Goal: Task Accomplishment & Management: Use online tool/utility

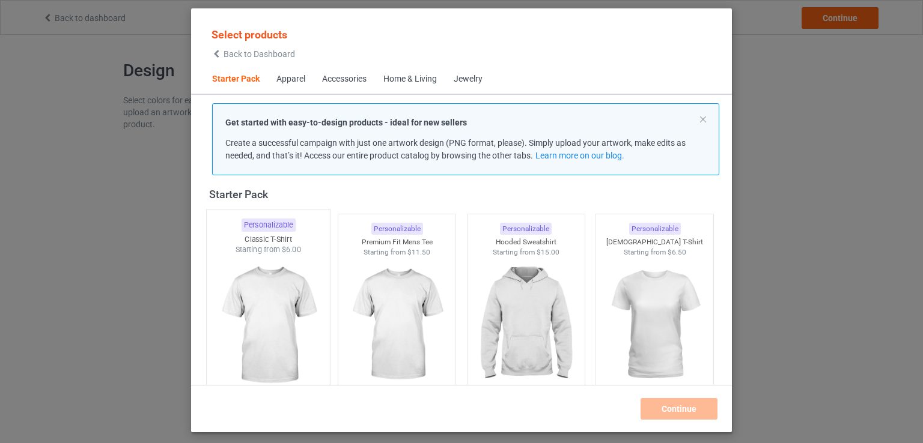
click at [276, 330] on img at bounding box center [267, 325] width 113 height 141
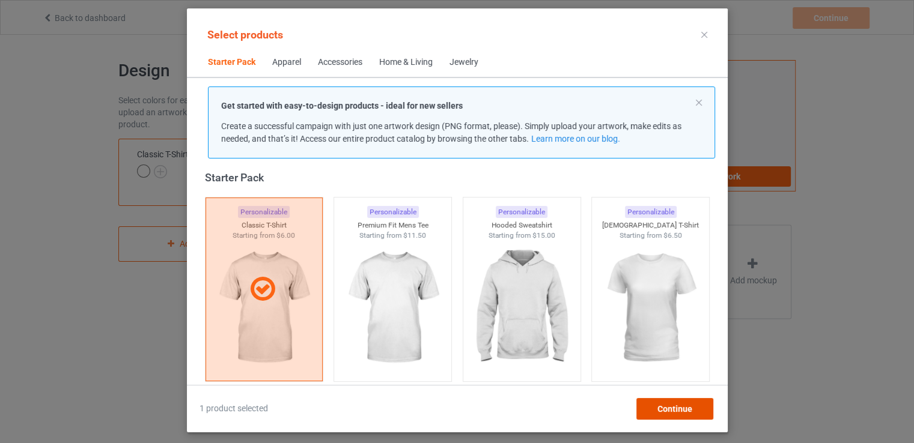
click at [663, 411] on span "Continue" at bounding box center [674, 409] width 35 height 10
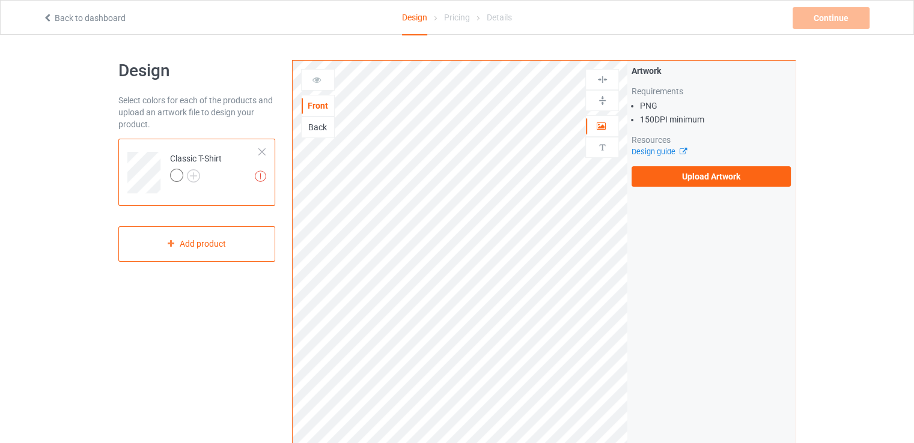
click at [602, 154] on div "Upload artwork before adding personalization" at bounding box center [602, 147] width 34 height 21
click at [603, 138] on div "Upload artwork before adding personalization" at bounding box center [602, 147] width 34 height 21
click at [601, 142] on img at bounding box center [601, 147] width 11 height 11
click at [604, 118] on div "Artwork" at bounding box center [602, 126] width 34 height 22
click at [660, 169] on label "Upload Artwork" at bounding box center [710, 176] width 159 height 20
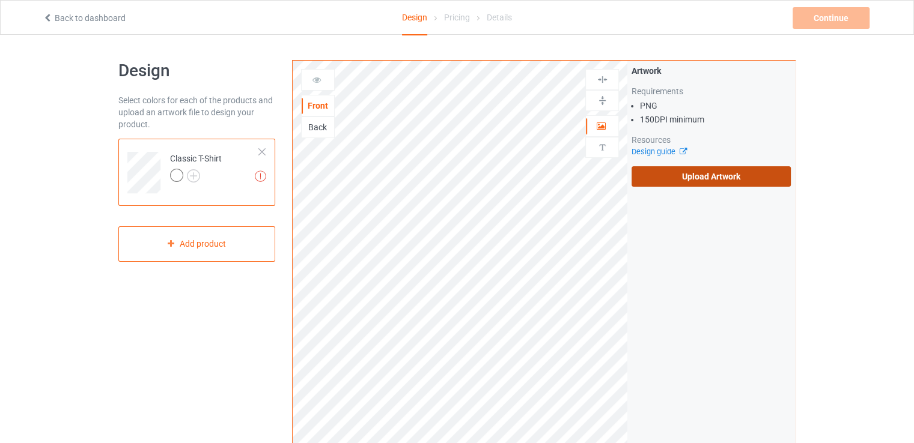
click at [0, 0] on input "Upload Artwork" at bounding box center [0, 0] width 0 height 0
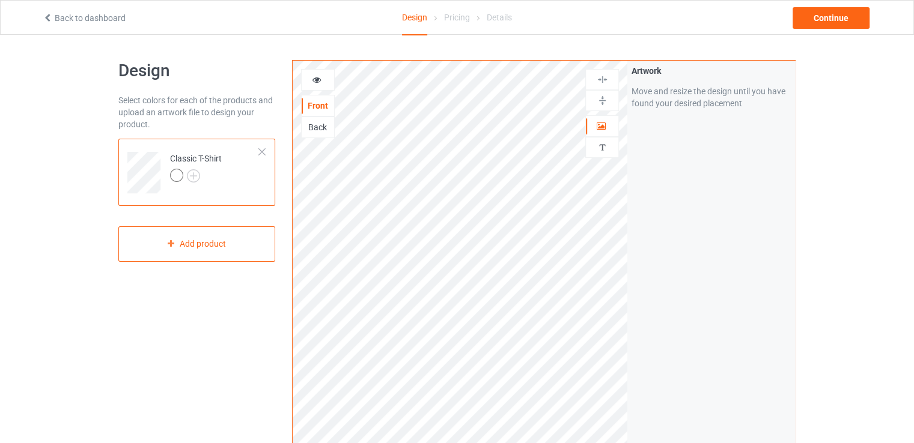
click at [321, 85] on div at bounding box center [318, 80] width 32 height 12
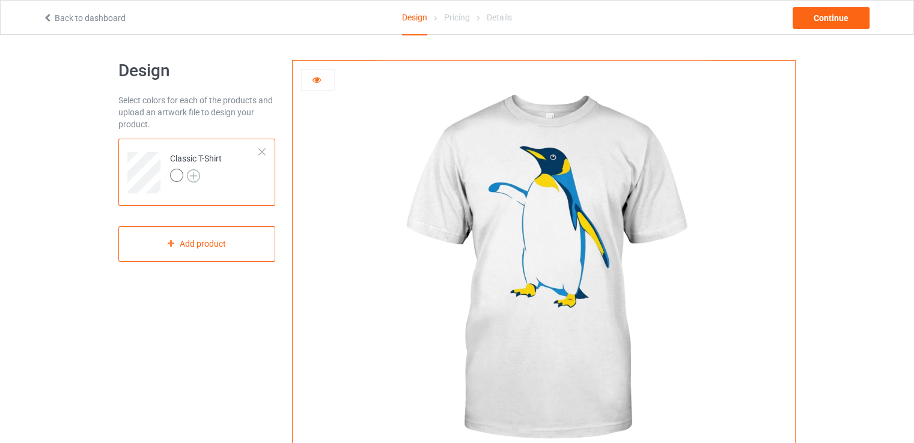
click at [193, 178] on img at bounding box center [193, 175] width 13 height 13
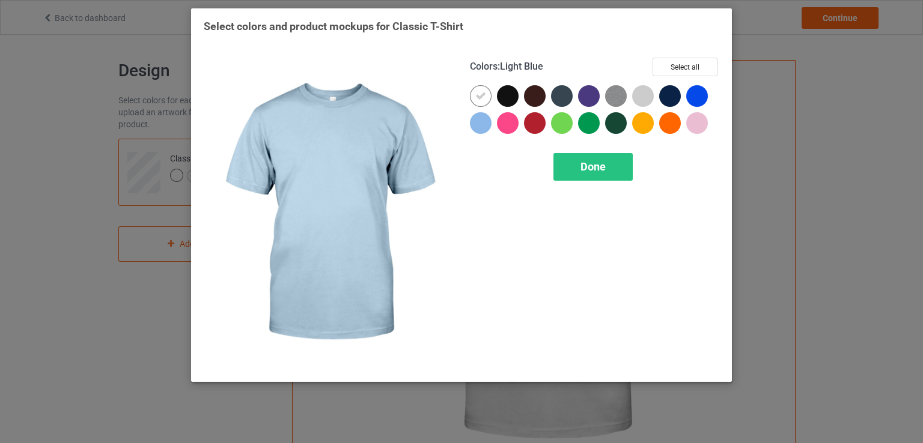
click at [483, 129] on div at bounding box center [481, 123] width 22 height 22
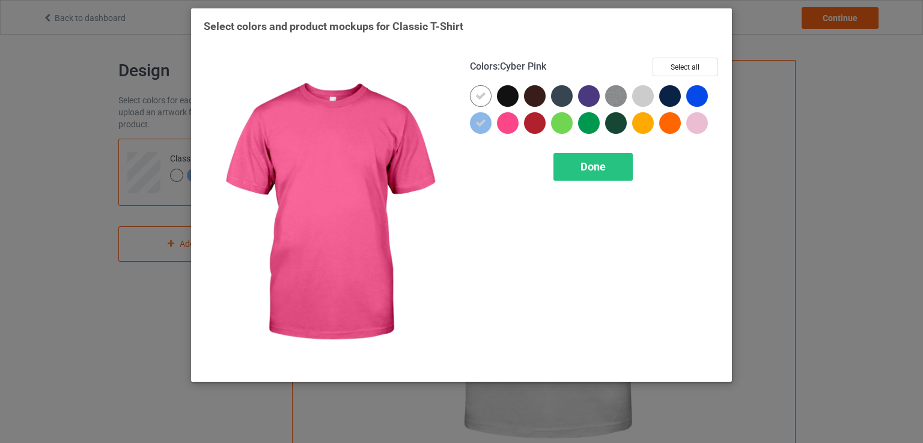
click at [510, 132] on div at bounding box center [508, 123] width 22 height 22
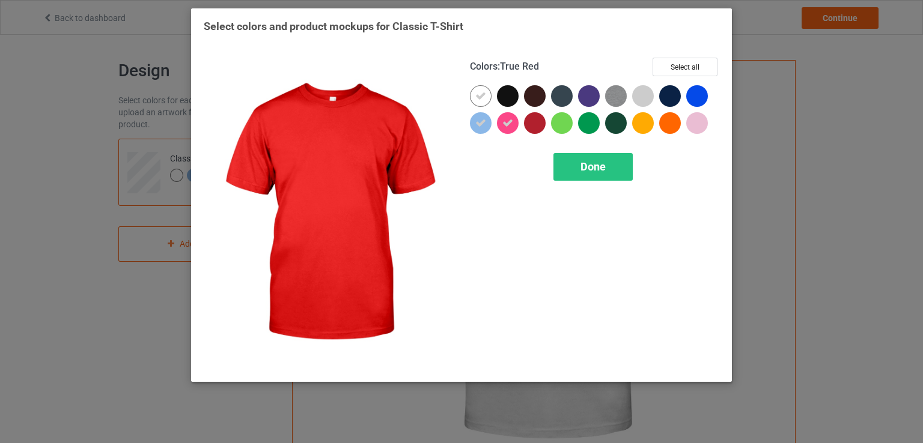
click at [533, 125] on div at bounding box center [535, 123] width 22 height 22
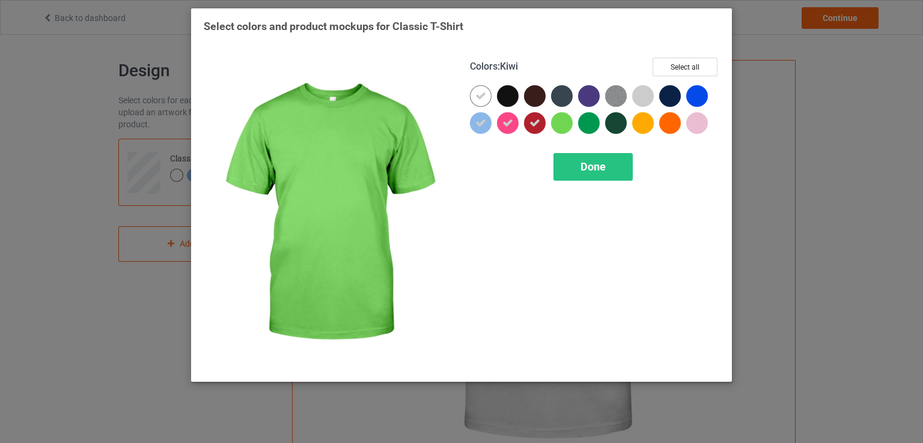
click at [568, 127] on div at bounding box center [562, 123] width 22 height 22
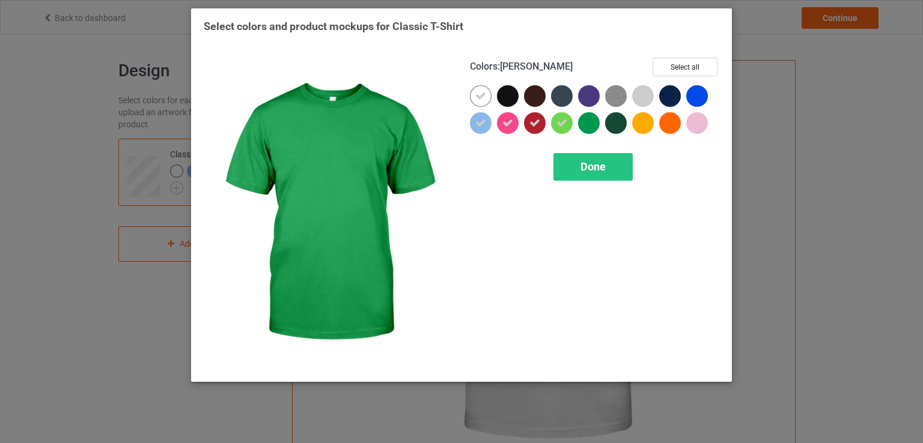
click at [586, 124] on div at bounding box center [589, 123] width 22 height 22
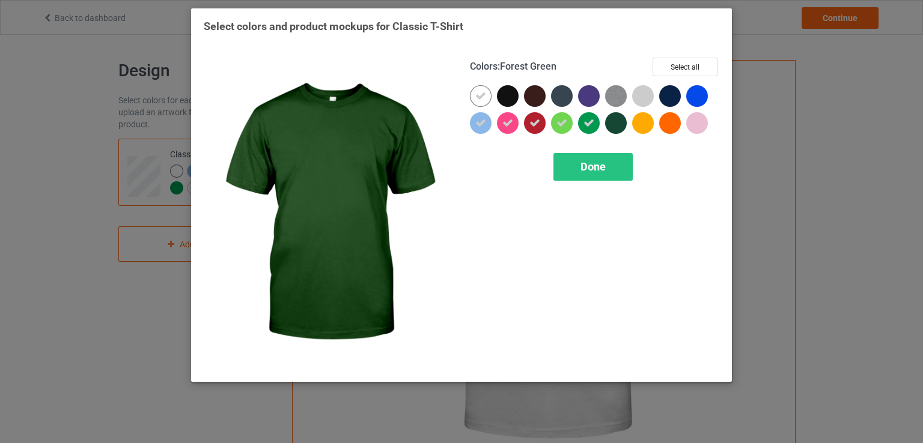
click at [616, 130] on div at bounding box center [616, 123] width 22 height 22
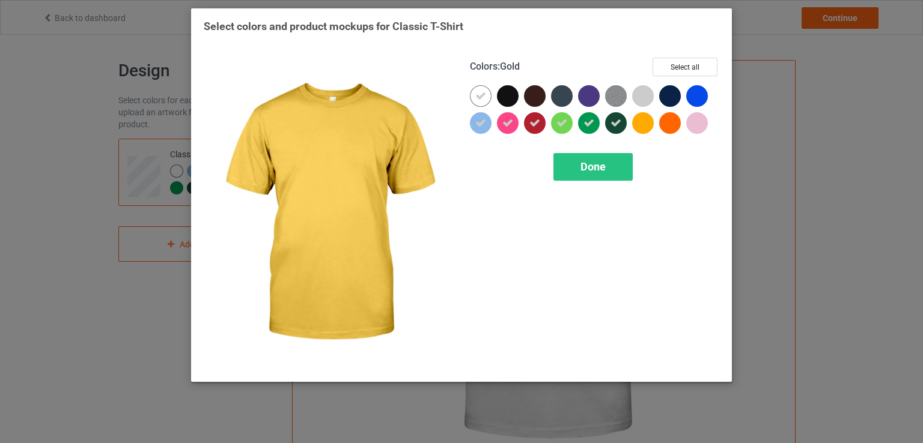
click at [640, 126] on div at bounding box center [643, 123] width 22 height 22
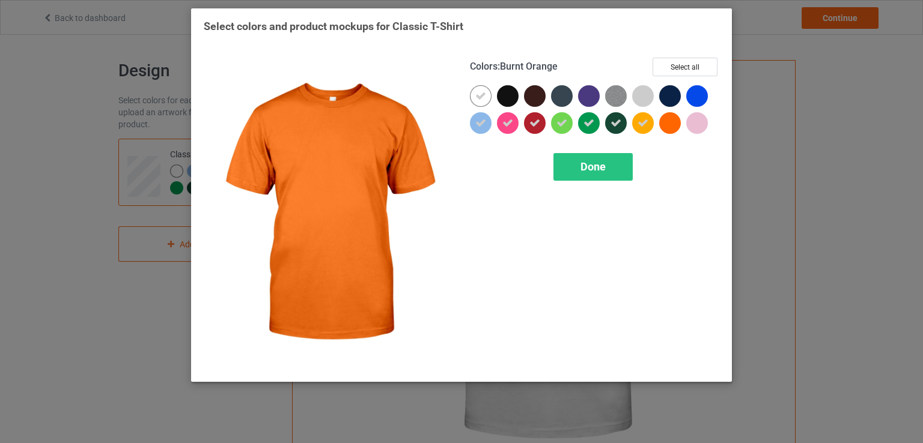
click at [669, 124] on div at bounding box center [670, 123] width 22 height 22
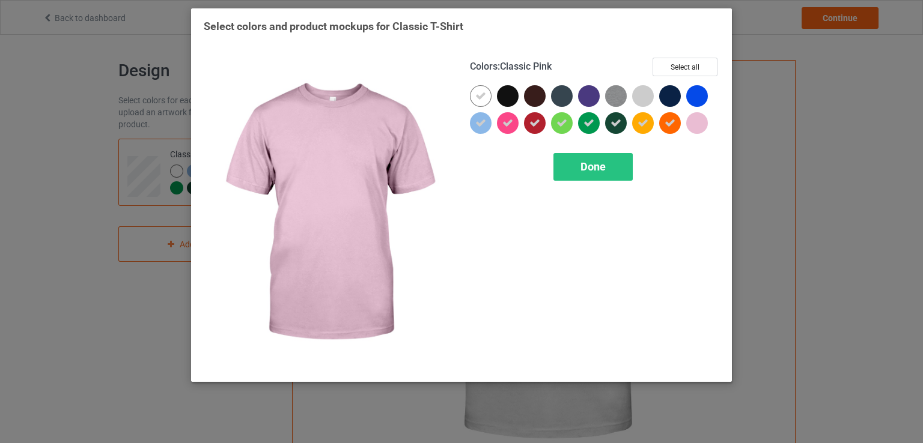
click at [694, 129] on div at bounding box center [697, 123] width 22 height 22
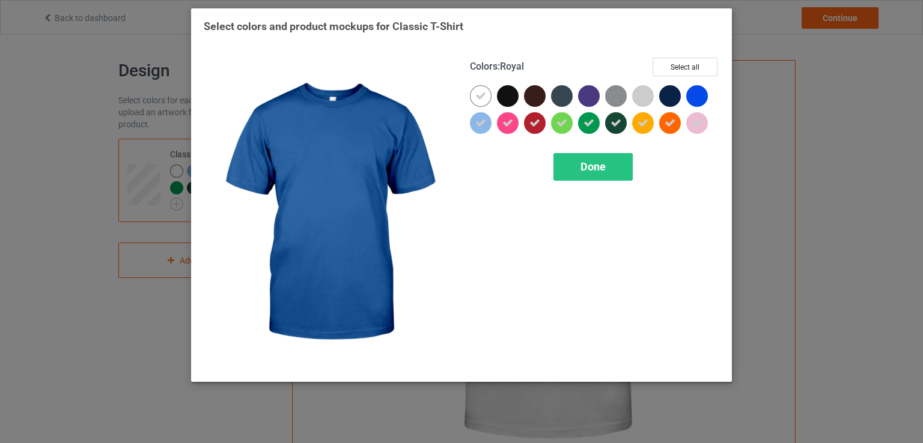
click at [696, 99] on div at bounding box center [697, 96] width 22 height 22
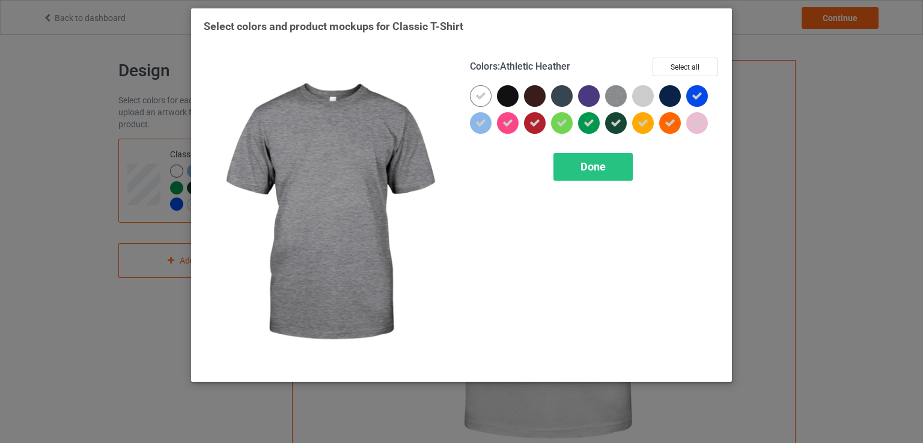
click at [615, 97] on img at bounding box center [616, 96] width 22 height 22
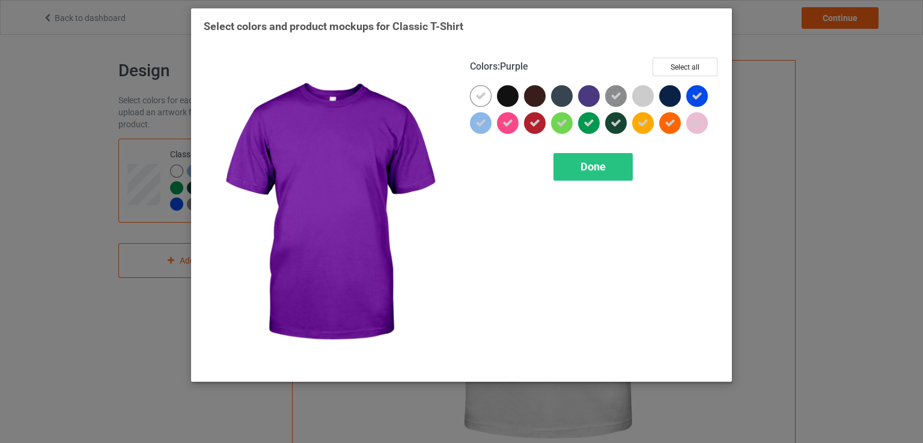
click at [580, 97] on div at bounding box center [589, 96] width 22 height 22
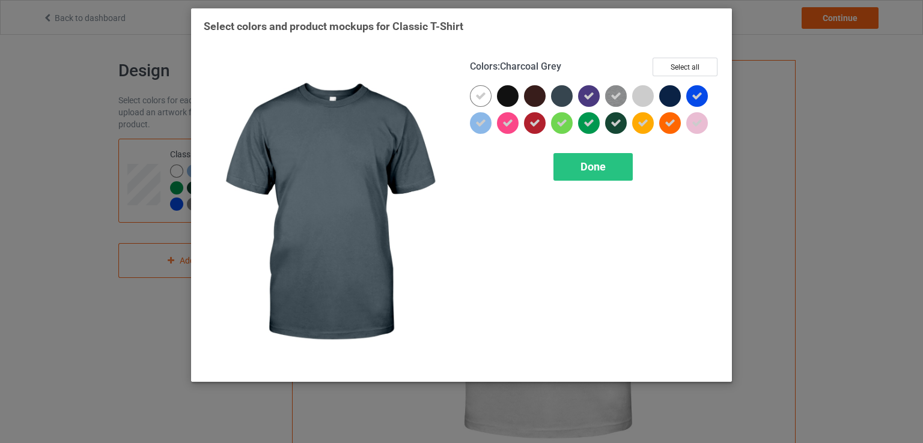
click at [559, 100] on div at bounding box center [562, 96] width 22 height 22
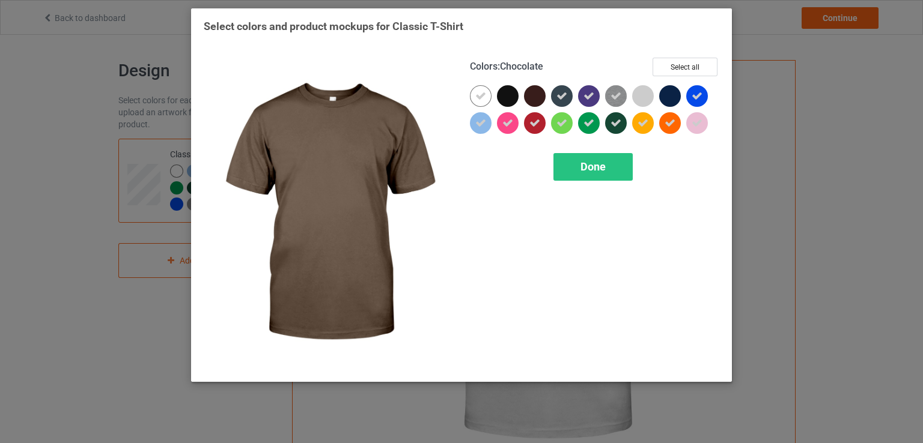
click at [539, 94] on div at bounding box center [535, 96] width 22 height 22
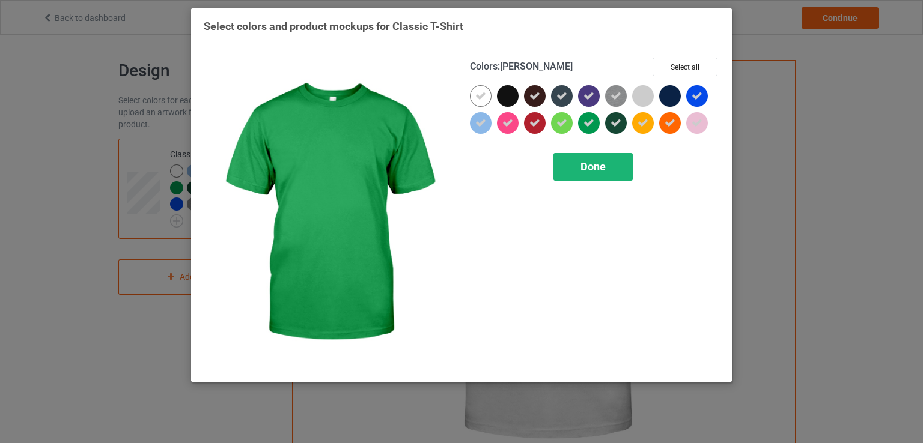
click at [592, 158] on div "Done" at bounding box center [592, 167] width 79 height 28
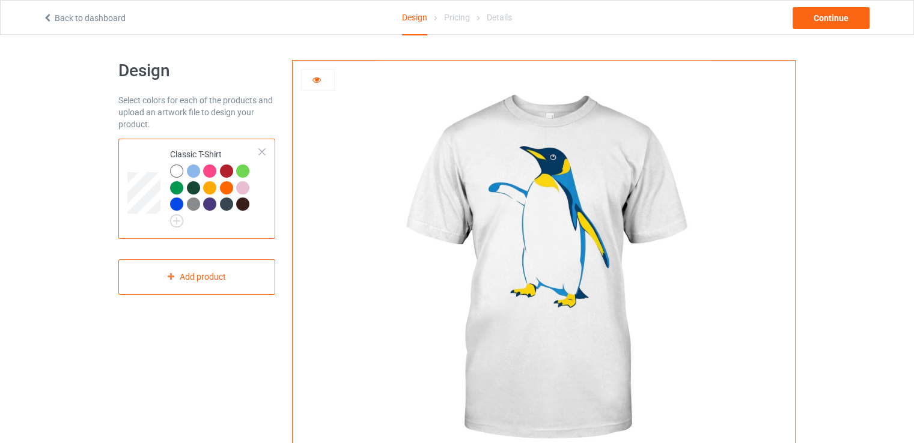
click at [192, 176] on div at bounding box center [193, 171] width 13 height 13
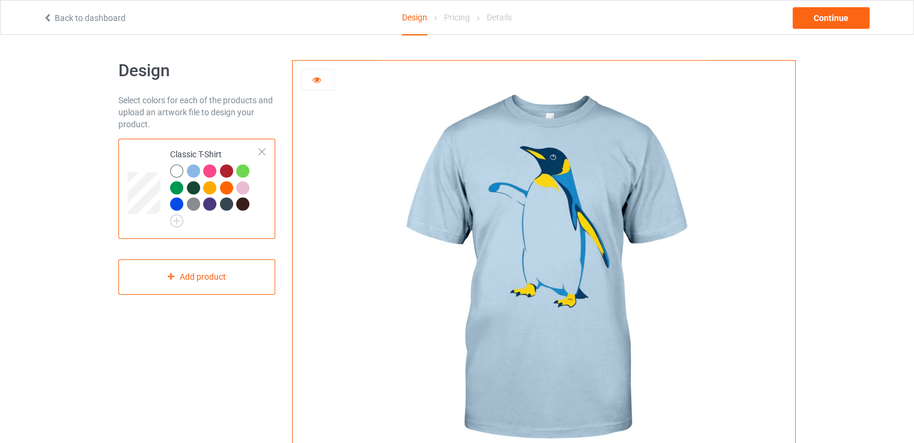
click at [209, 174] on div at bounding box center [209, 171] width 13 height 13
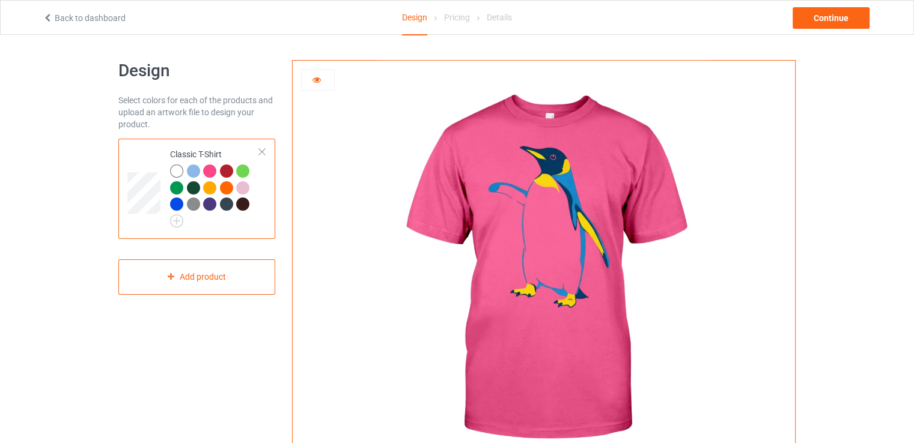
click at [245, 174] on div at bounding box center [242, 171] width 13 height 13
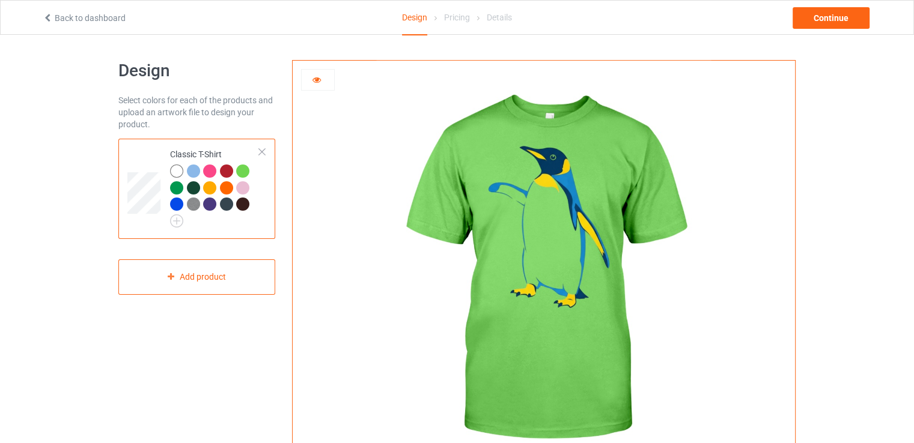
click at [265, 150] on div at bounding box center [262, 152] width 8 height 8
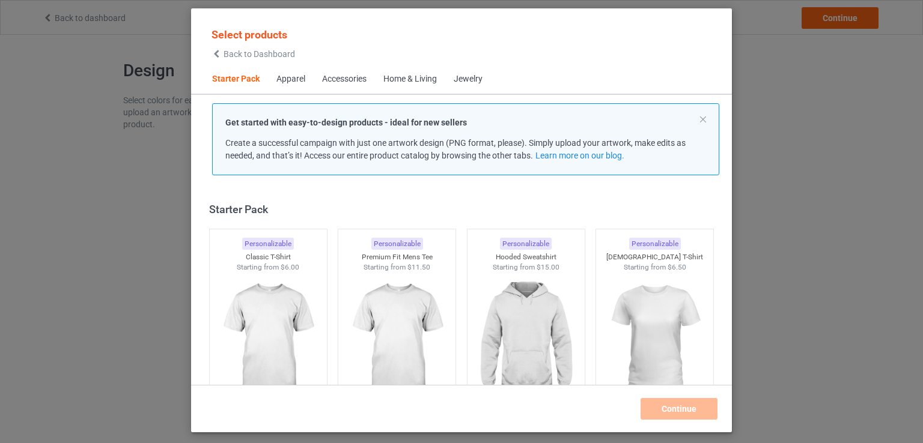
scroll to position [16, 0]
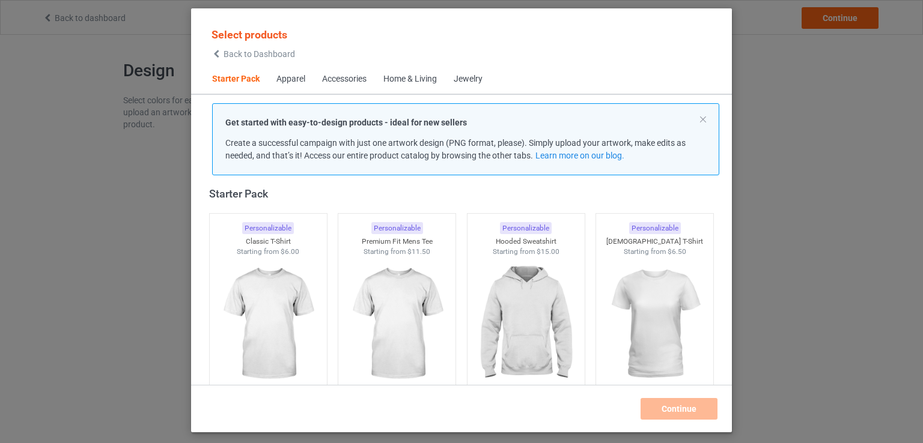
click at [764, 106] on div "Select products Back to Dashboard Starter Pack Apparel Accessories Home & Livin…" at bounding box center [461, 221] width 923 height 443
click at [230, 54] on span "Back to Dashboard" at bounding box center [258, 54] width 71 height 10
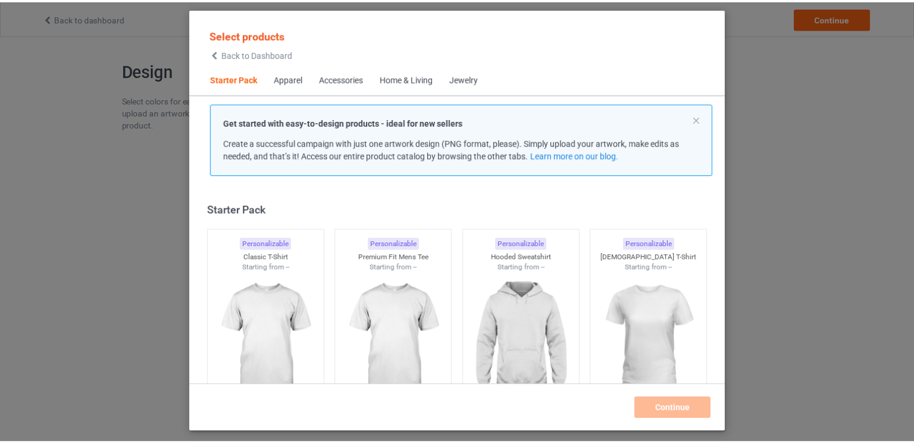
scroll to position [15, 0]
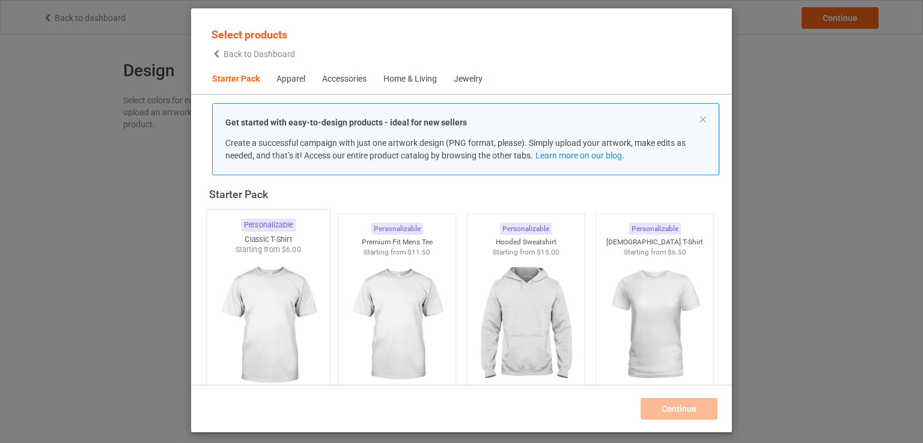
click at [304, 259] on img at bounding box center [267, 325] width 113 height 141
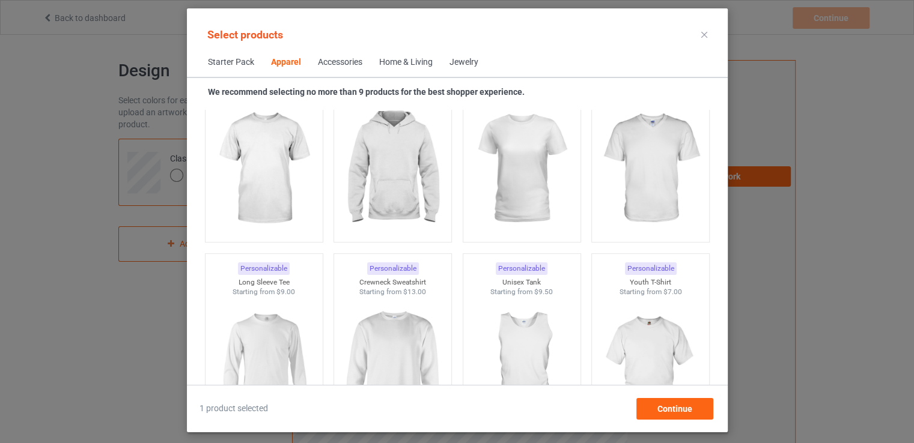
scroll to position [678, 0]
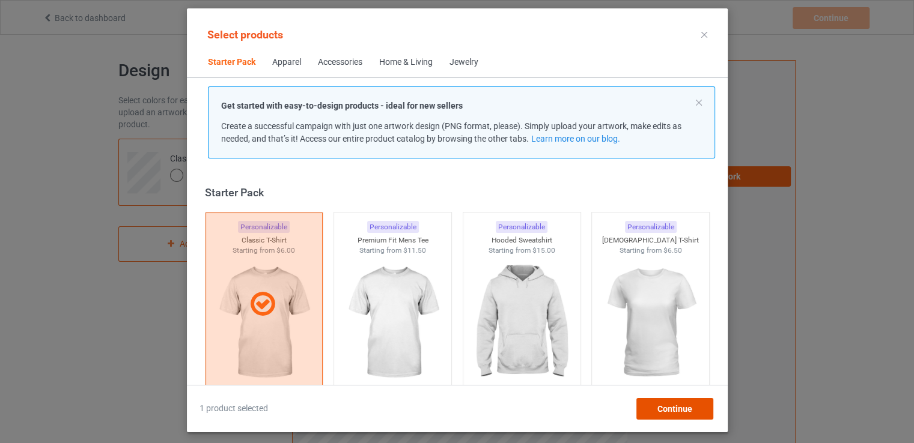
click at [648, 405] on div "Continue" at bounding box center [673, 409] width 77 height 22
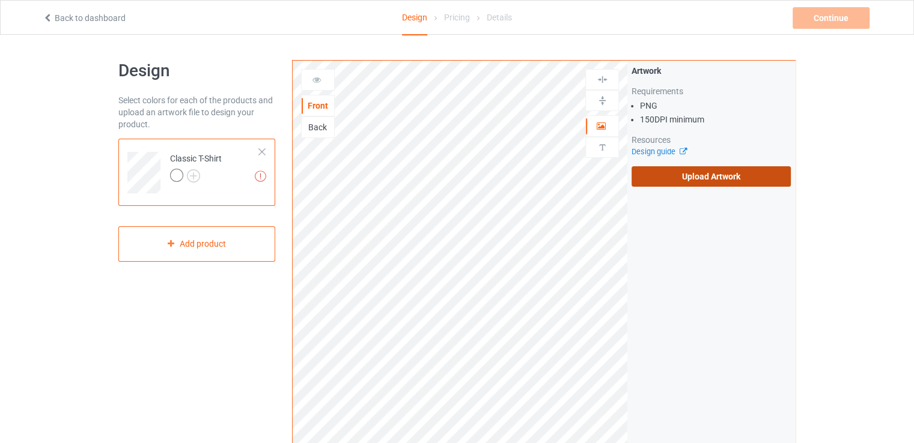
click at [735, 178] on label "Upload Artwork" at bounding box center [710, 176] width 159 height 20
click at [0, 0] on input "Upload Artwork" at bounding box center [0, 0] width 0 height 0
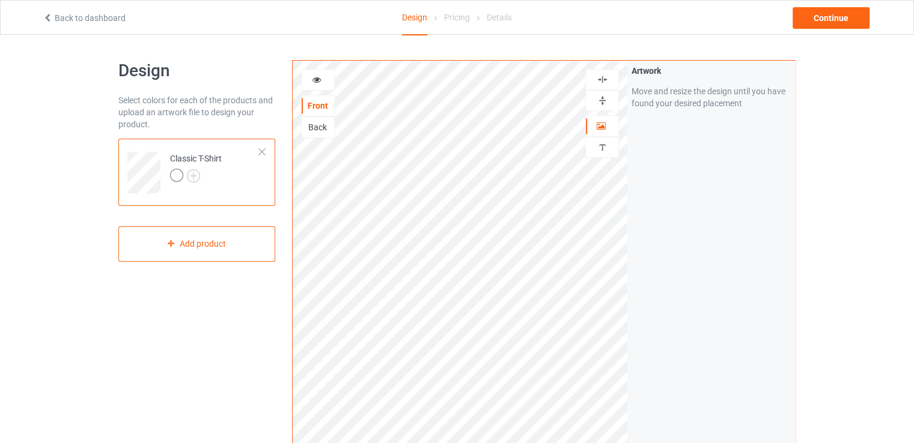
click at [318, 82] on icon at bounding box center [317, 78] width 10 height 8
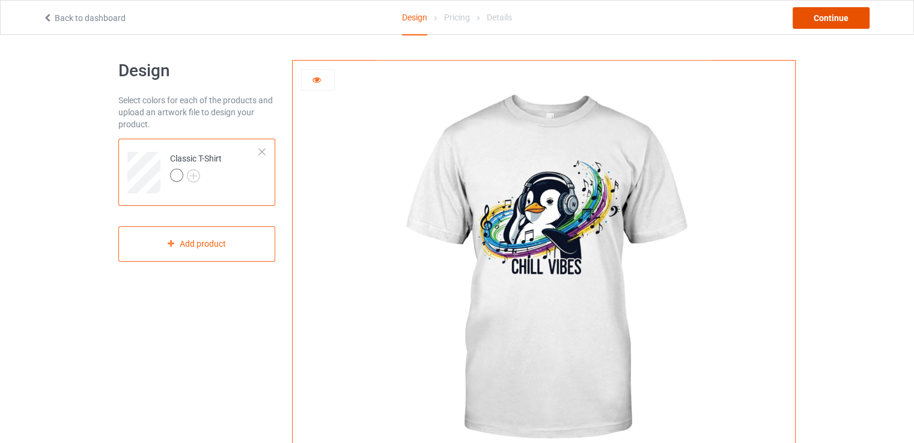
click at [812, 18] on div "Continue" at bounding box center [830, 18] width 77 height 22
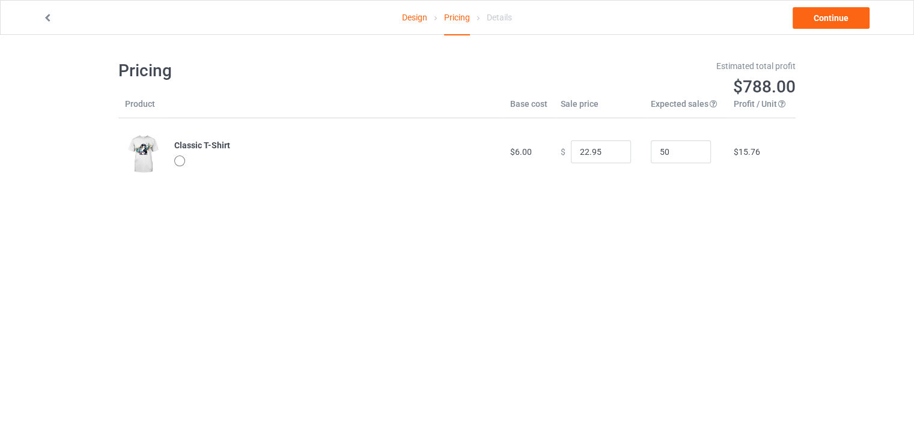
click at [38, 15] on div at bounding box center [175, 18] width 282 height 12
click at [44, 15] on icon at bounding box center [48, 16] width 10 height 8
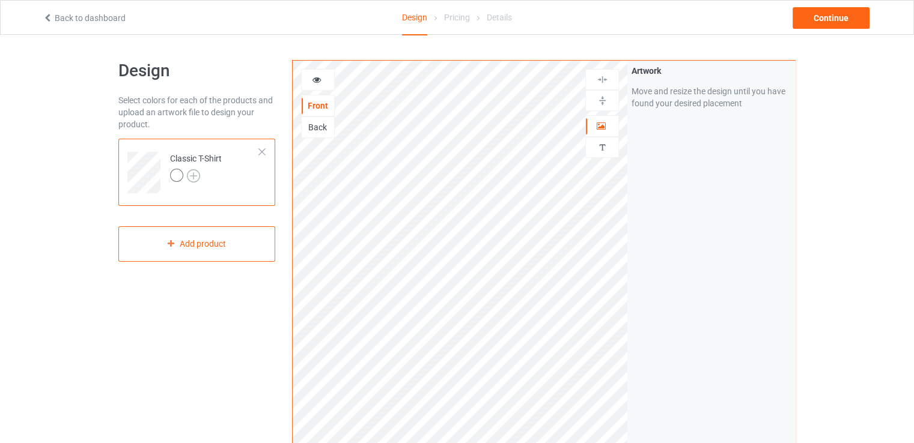
click at [192, 176] on img at bounding box center [193, 175] width 13 height 13
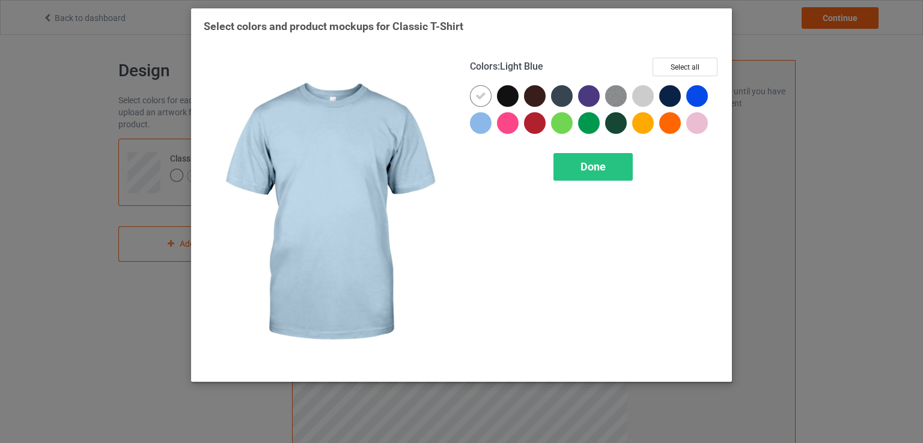
click at [478, 126] on div at bounding box center [481, 123] width 22 height 22
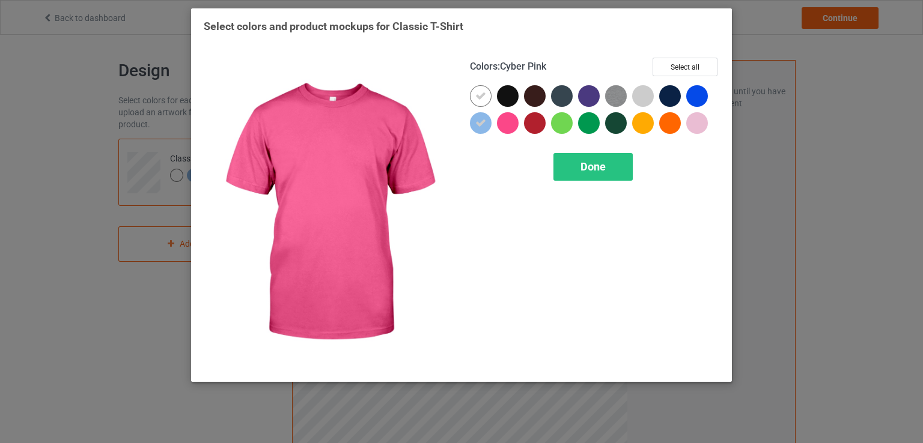
click at [502, 123] on div at bounding box center [508, 123] width 22 height 22
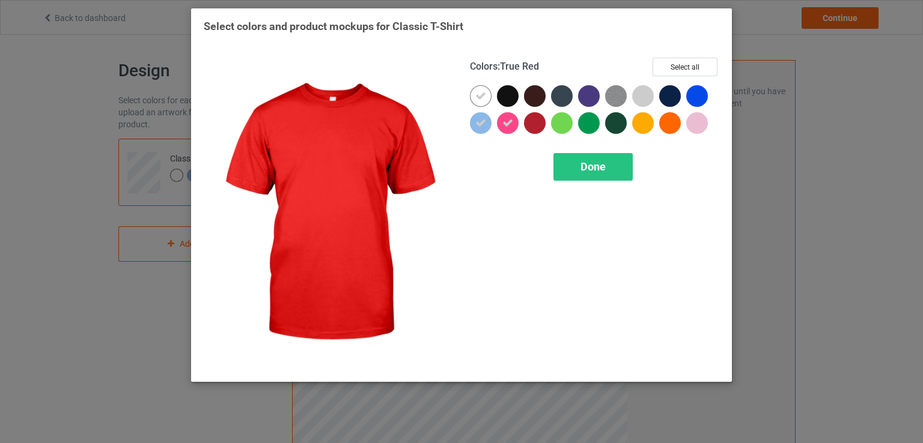
click at [532, 125] on div at bounding box center [535, 123] width 22 height 22
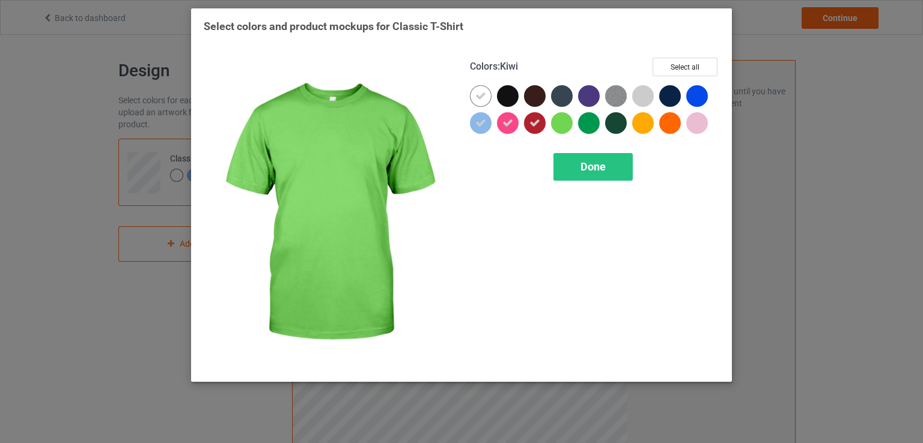
click at [559, 123] on div at bounding box center [562, 123] width 22 height 22
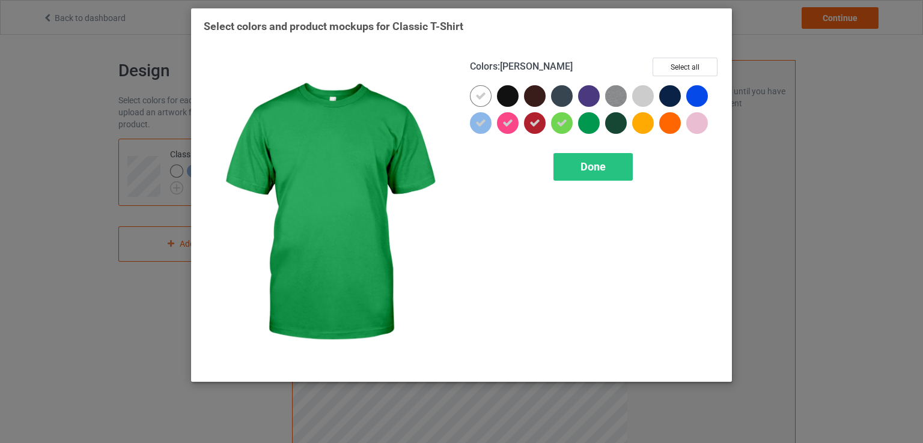
click at [588, 124] on div at bounding box center [589, 123] width 22 height 22
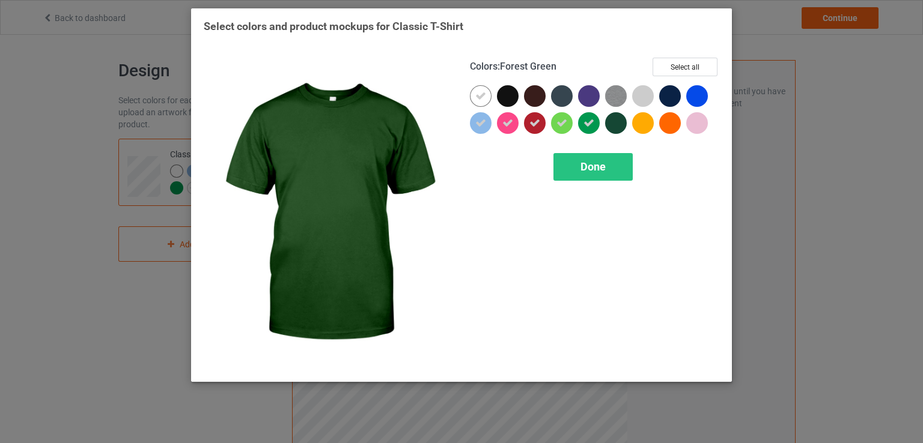
click at [620, 124] on div at bounding box center [616, 123] width 22 height 22
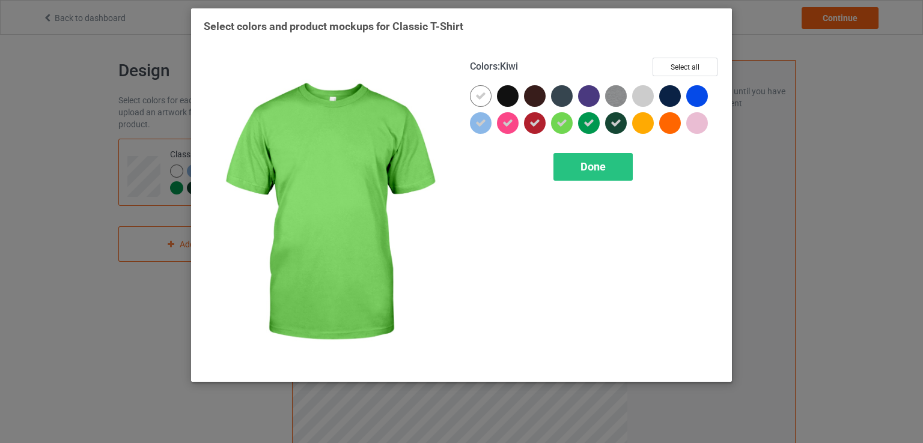
click at [561, 129] on div at bounding box center [562, 123] width 22 height 22
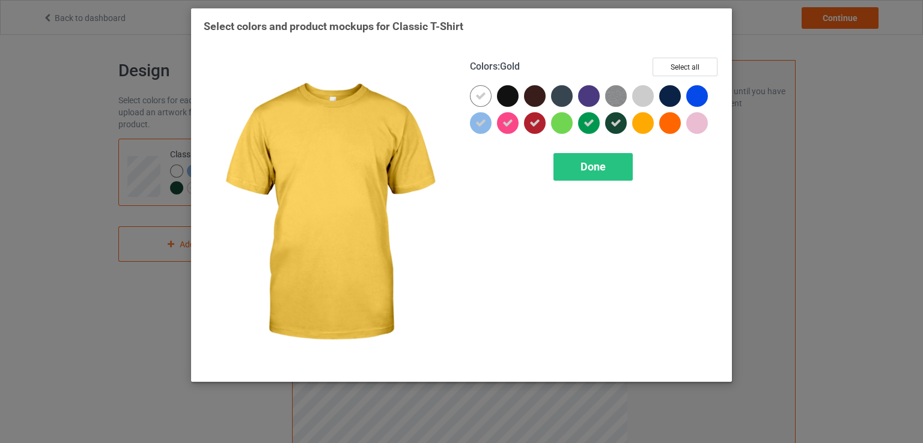
click at [645, 128] on div at bounding box center [643, 123] width 22 height 22
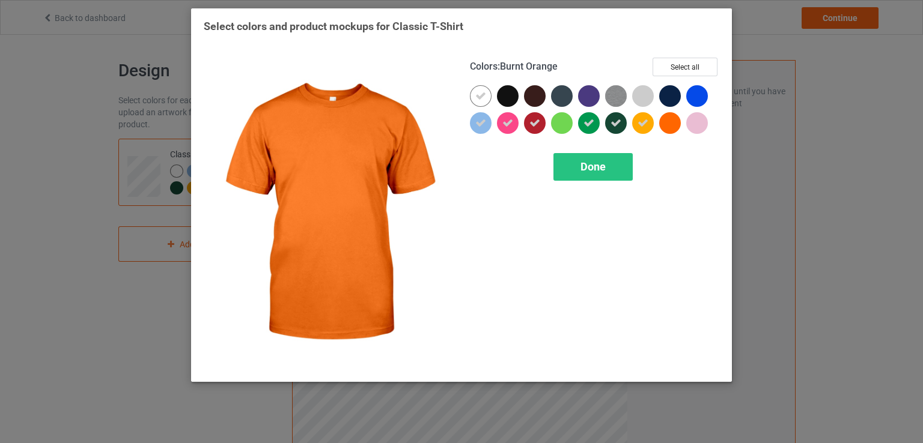
click at [666, 123] on div at bounding box center [670, 123] width 22 height 22
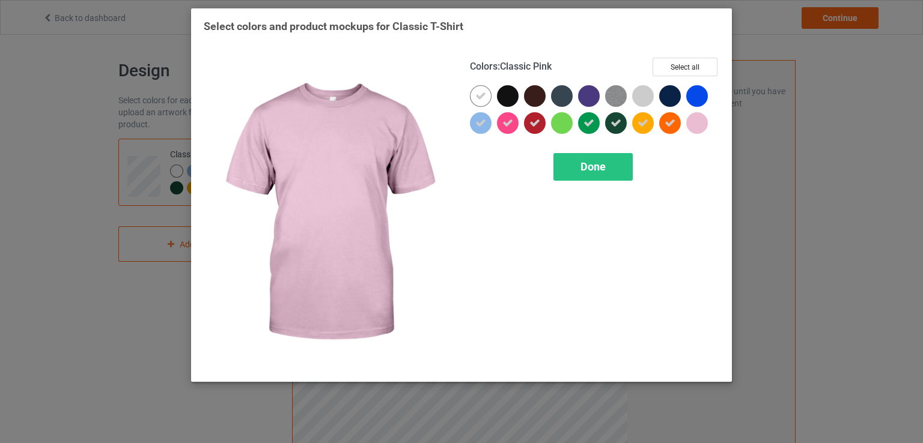
click at [706, 127] on div at bounding box center [697, 123] width 22 height 22
click at [701, 128] on icon at bounding box center [696, 123] width 11 height 11
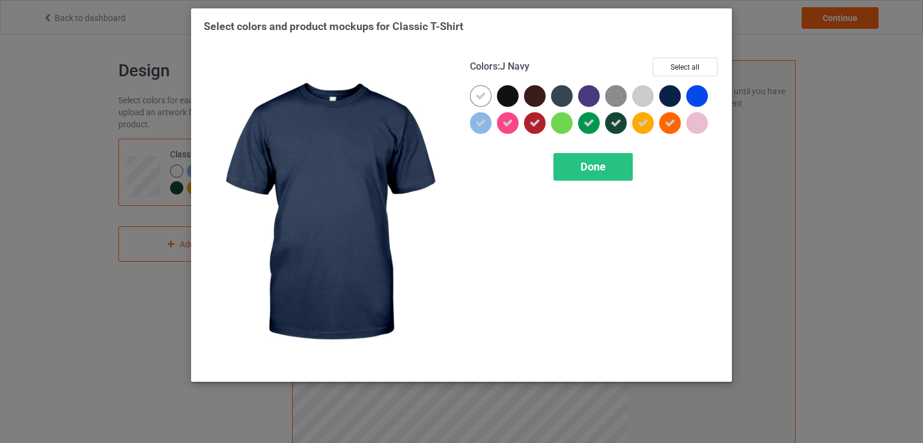
click at [674, 97] on div at bounding box center [670, 96] width 22 height 22
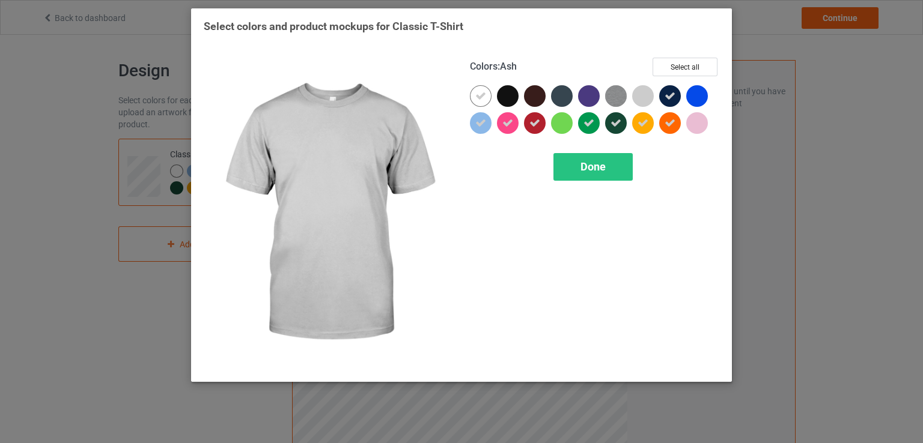
click at [635, 97] on div at bounding box center [643, 96] width 22 height 22
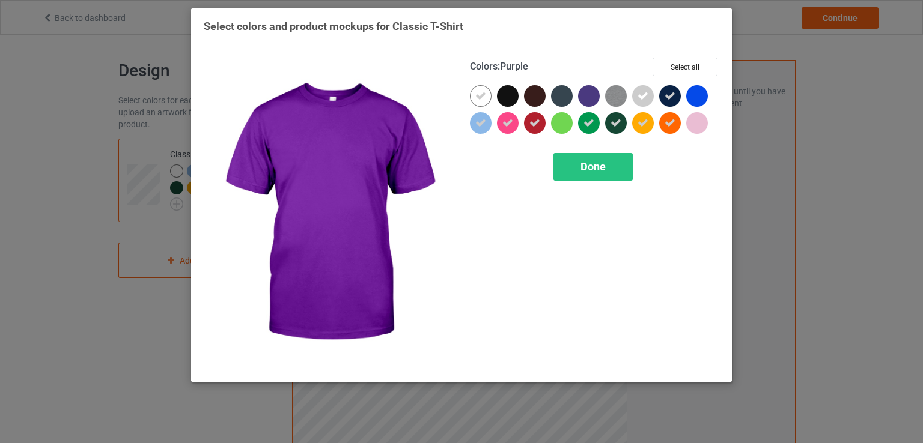
click at [601, 92] on div at bounding box center [591, 98] width 27 height 27
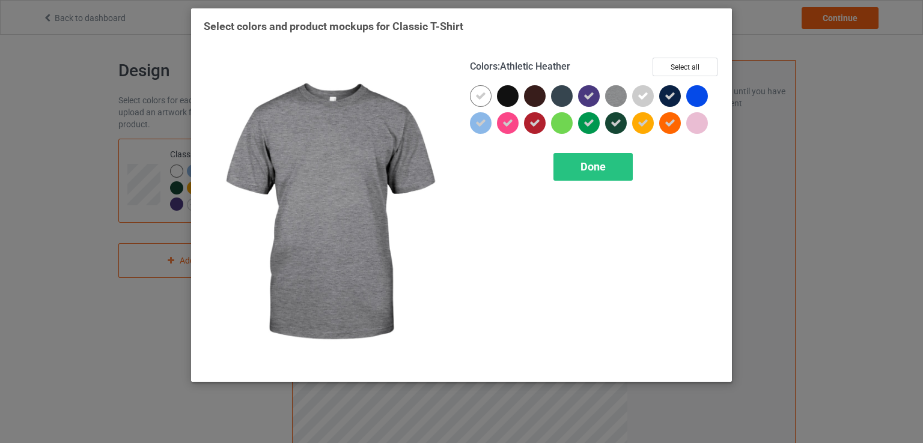
click at [607, 92] on img at bounding box center [616, 96] width 22 height 22
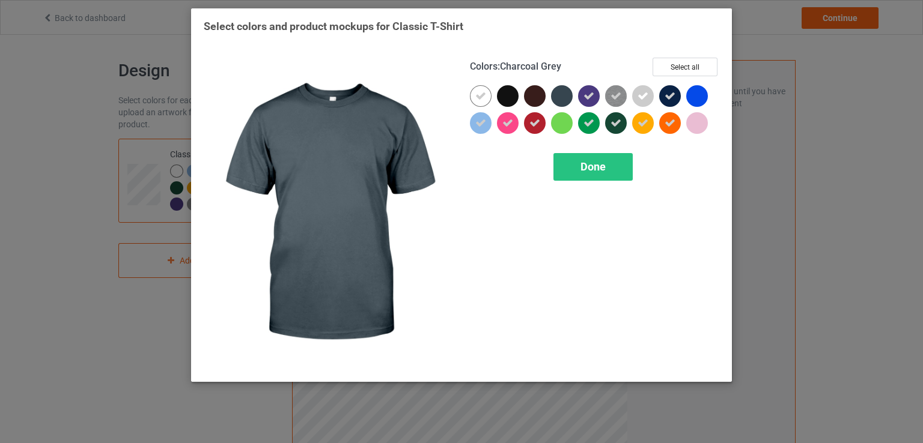
click at [557, 95] on div at bounding box center [562, 96] width 22 height 22
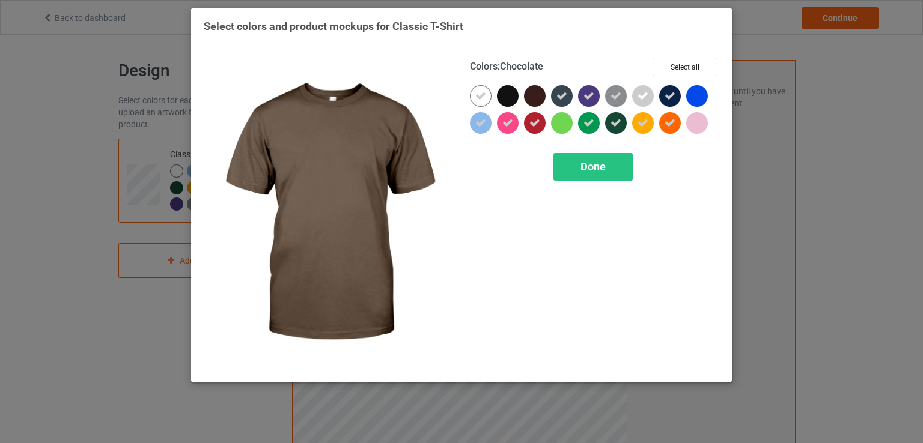
click at [536, 95] on div at bounding box center [535, 96] width 22 height 22
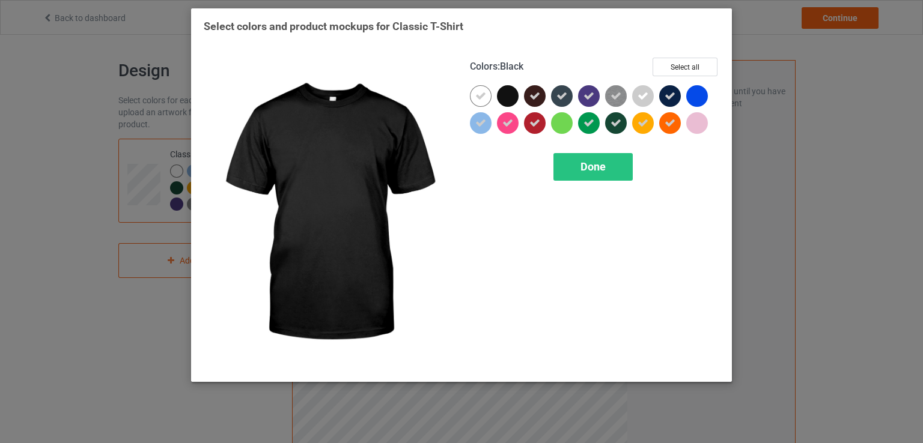
click at [505, 95] on div at bounding box center [508, 96] width 22 height 22
click at [505, 95] on icon at bounding box center [507, 96] width 11 height 11
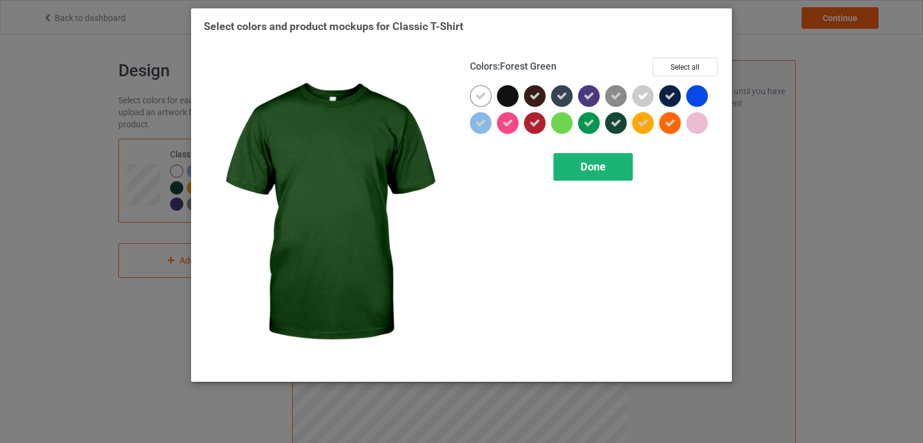
click at [622, 164] on div "Done" at bounding box center [592, 167] width 79 height 28
